Goal: Find specific page/section: Find specific page/section

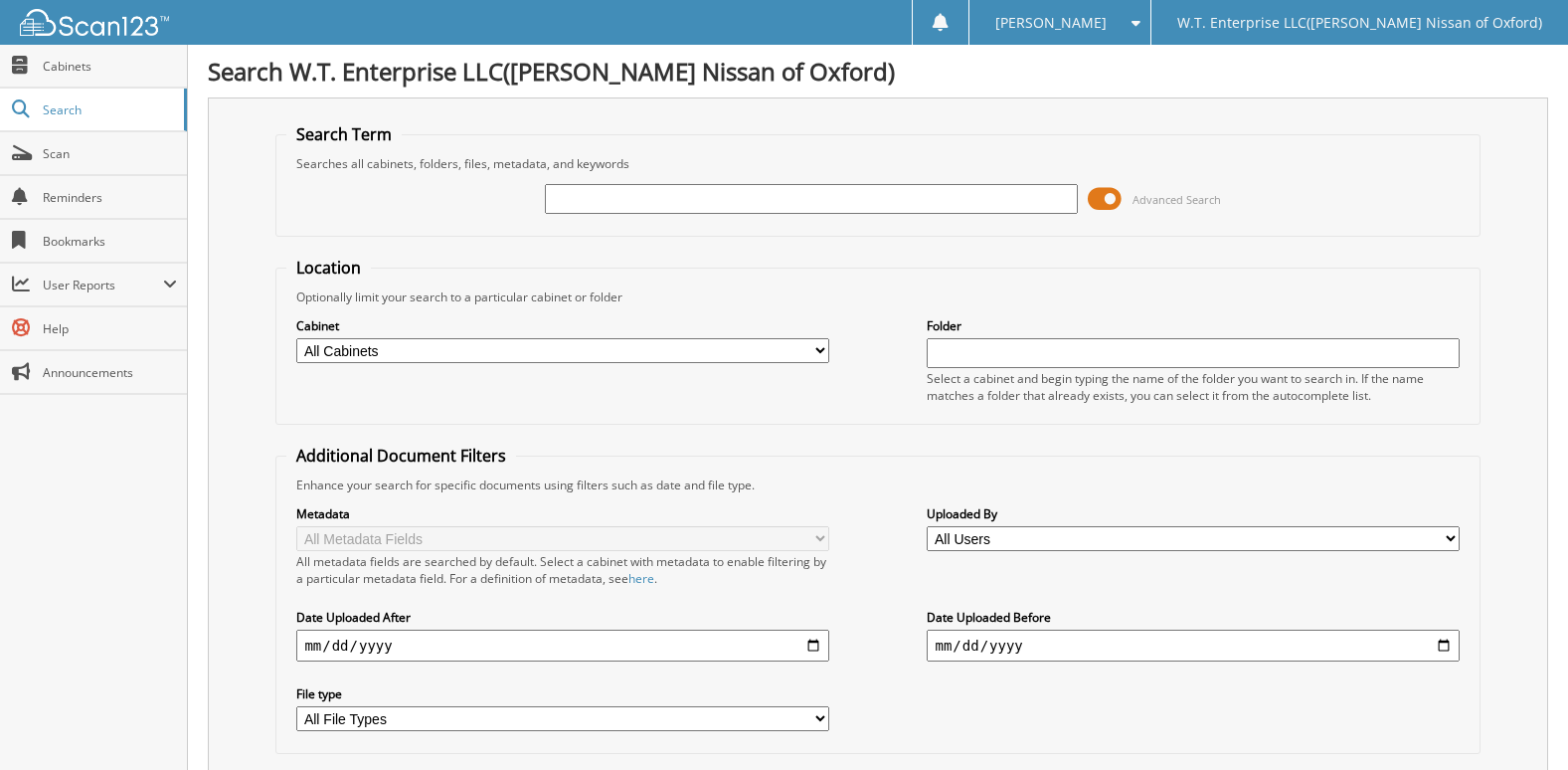
click at [603, 200] on input "text" at bounding box center [810, 199] width 532 height 30
type input "6002219"
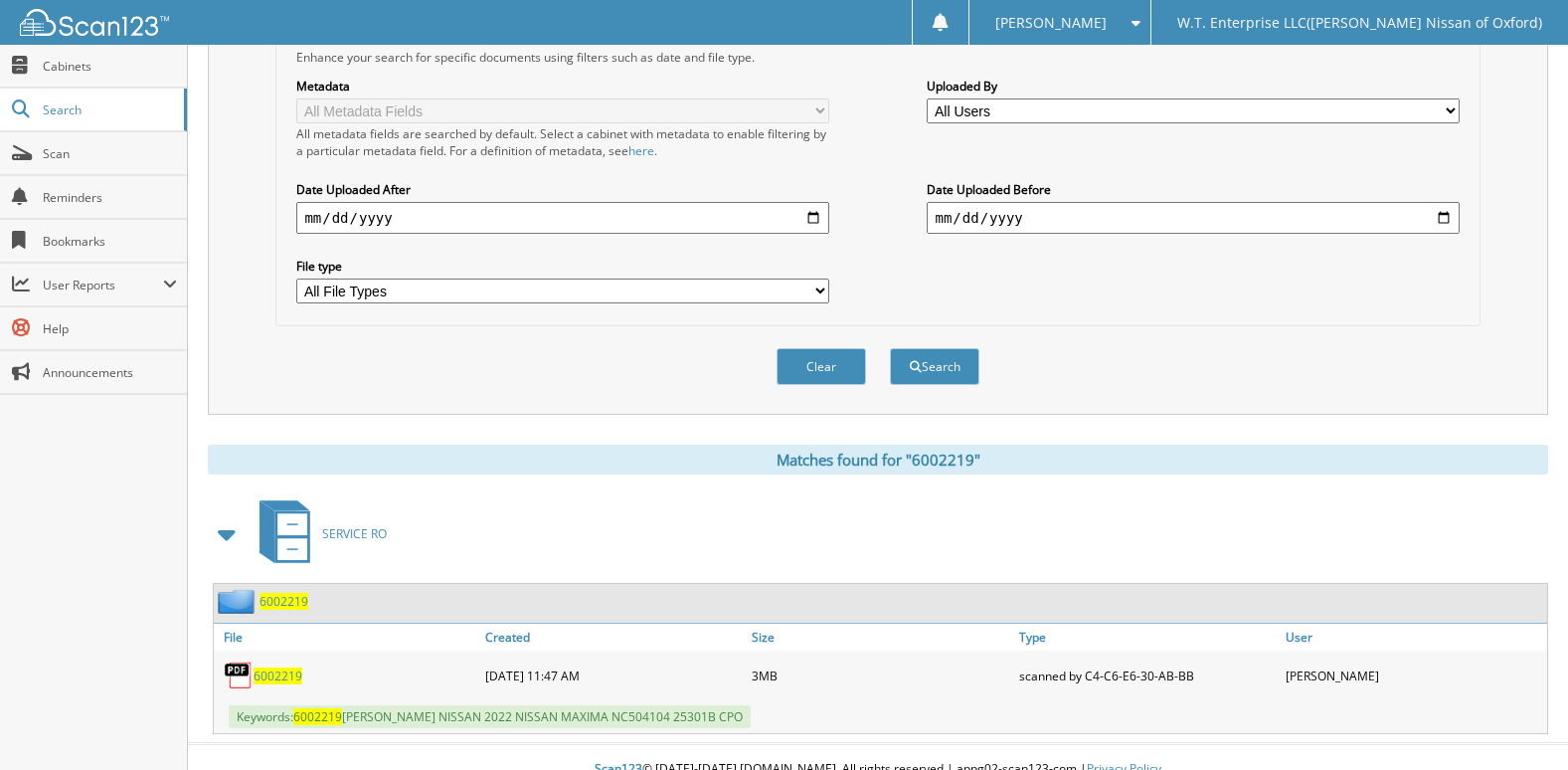
scroll to position [452, 0]
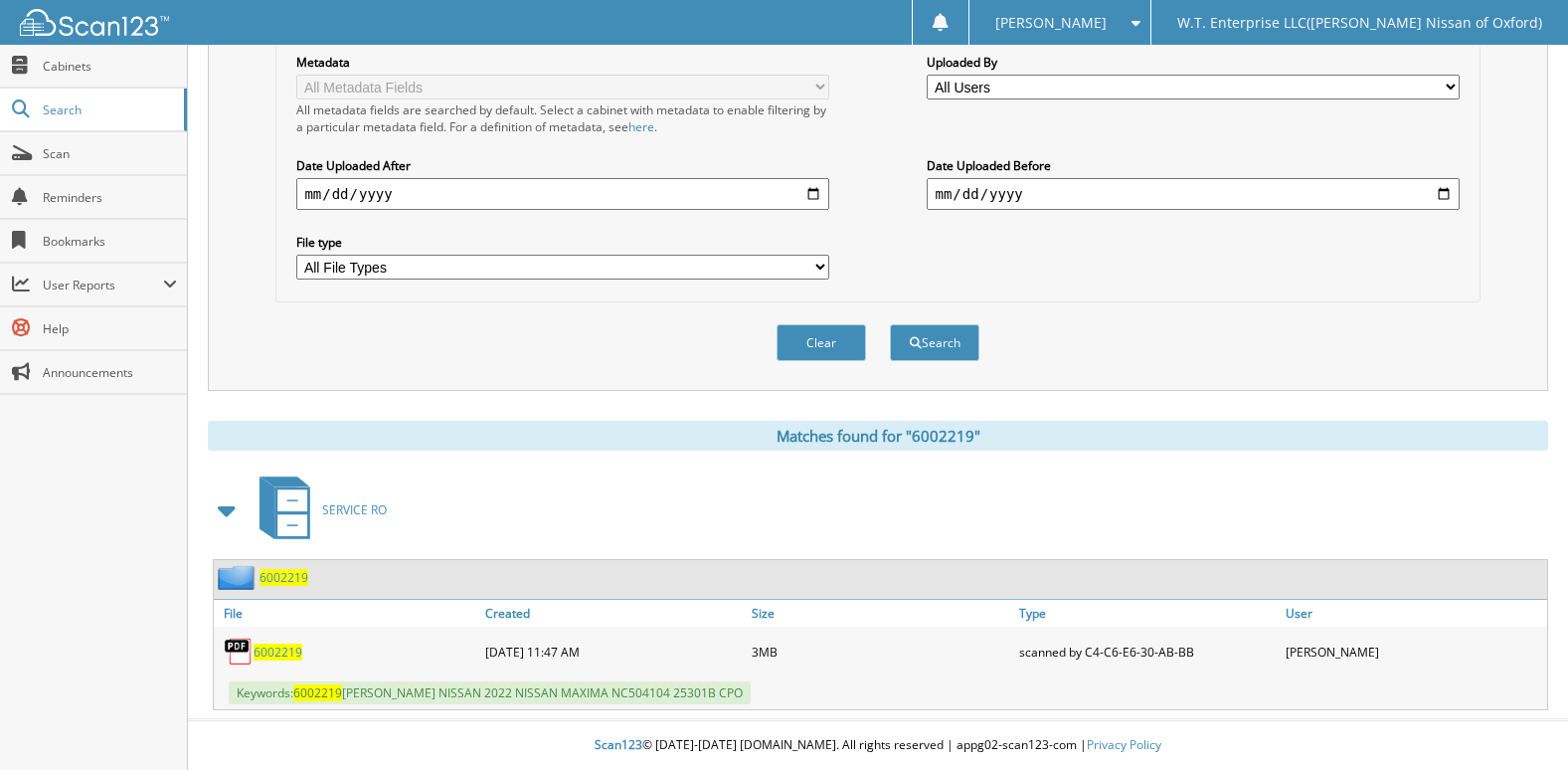
click at [281, 652] on span "6002219" at bounding box center [278, 651] width 49 height 17
click at [284, 655] on span "6002219" at bounding box center [278, 651] width 49 height 17
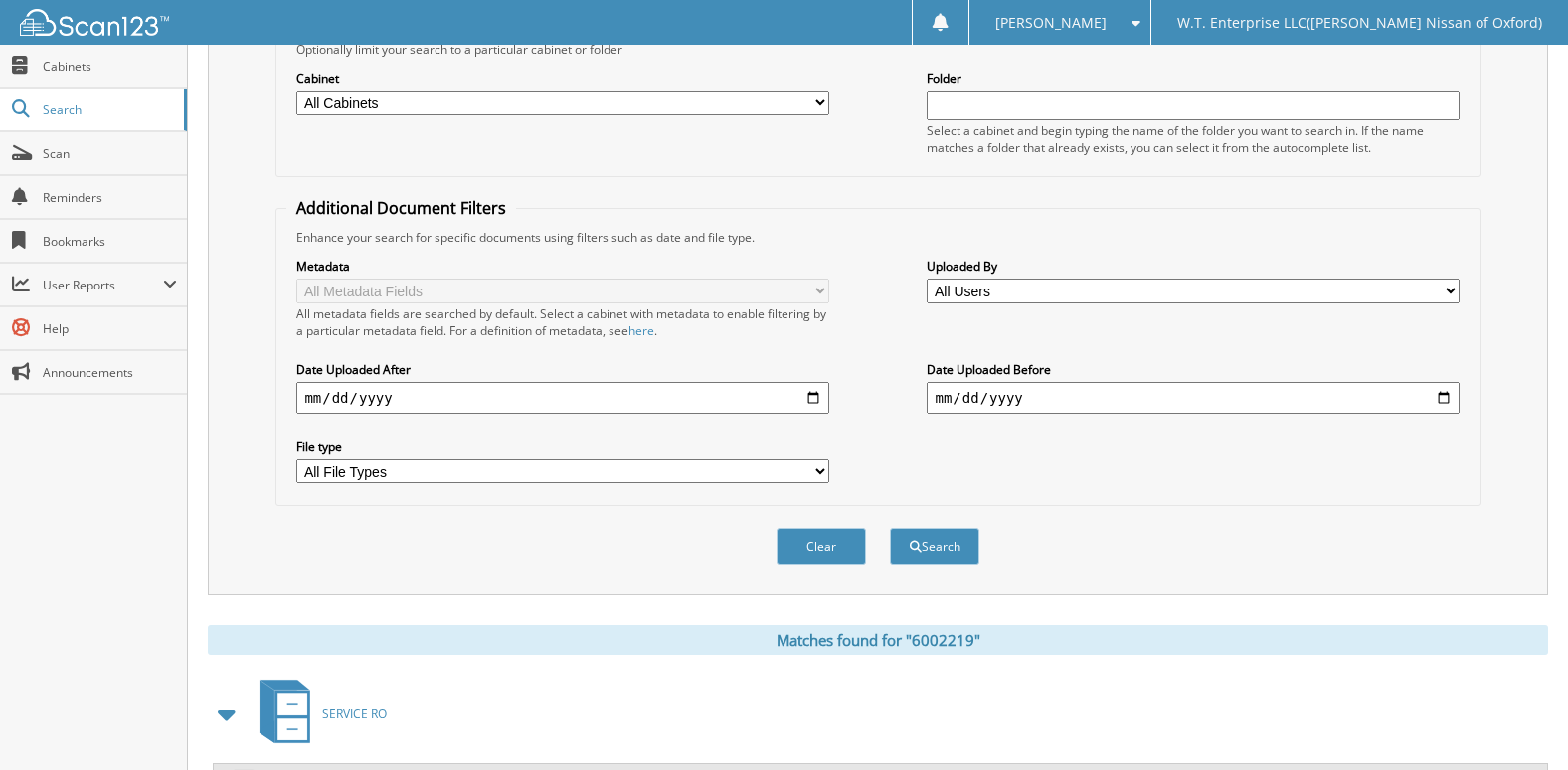
scroll to position [0, 0]
